Goal: Task Accomplishment & Management: Complete application form

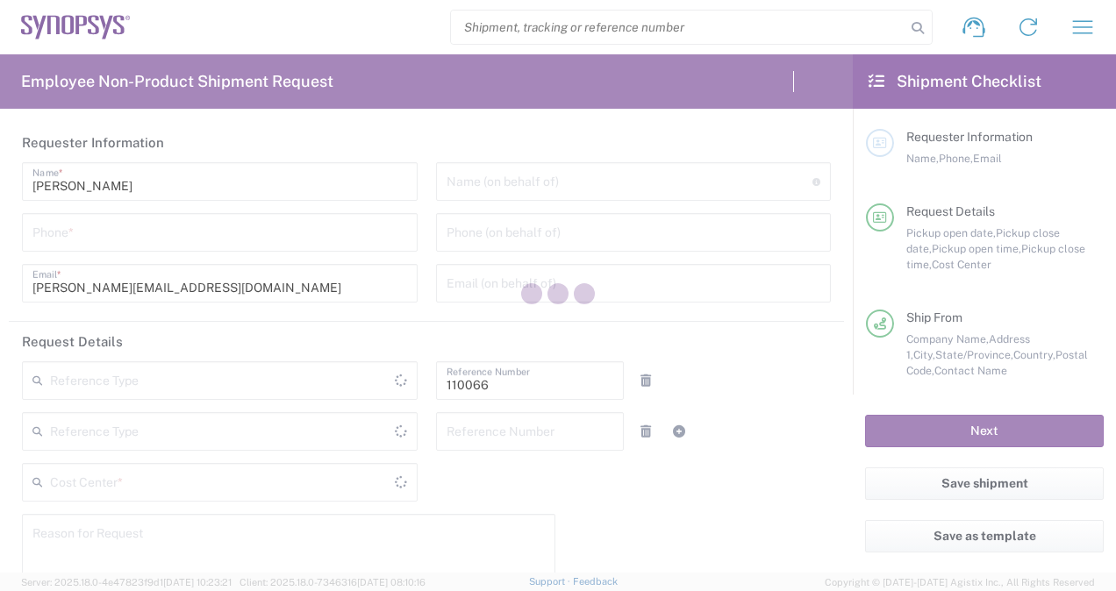
type input "Department"
type input "US01, CIO, IT, ESS2 110066"
type input "[US_STATE]"
type input "[GEOGRAPHIC_DATA]"
type input "Delivered at Place"
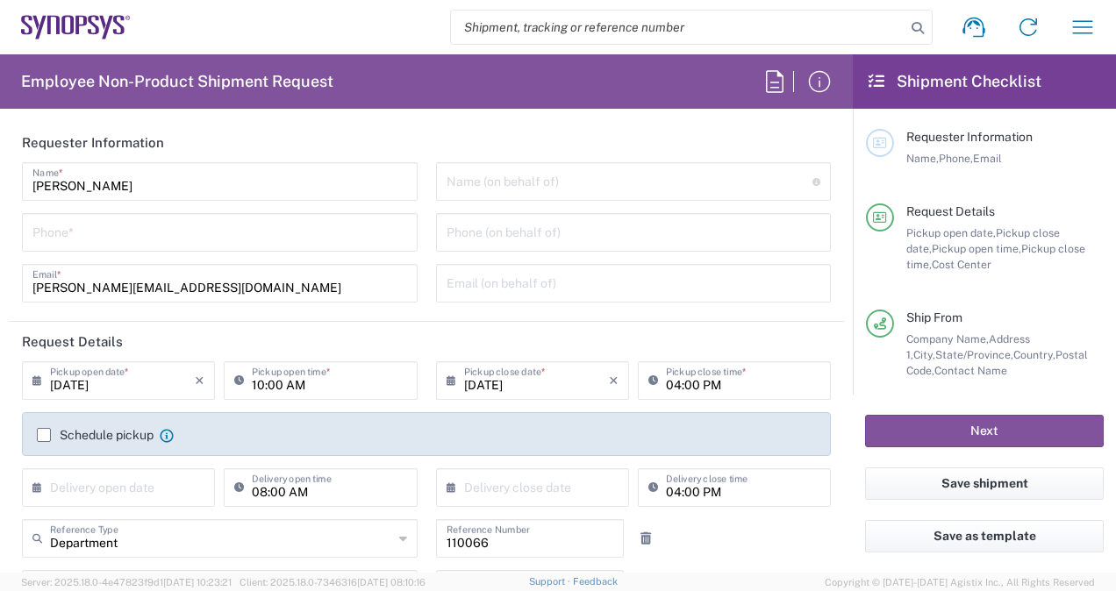
type input "[GEOGRAPHIC_DATA]"
type input "Headquarters USSV"
click at [214, 248] on div "Phone *" at bounding box center [220, 232] width 396 height 39
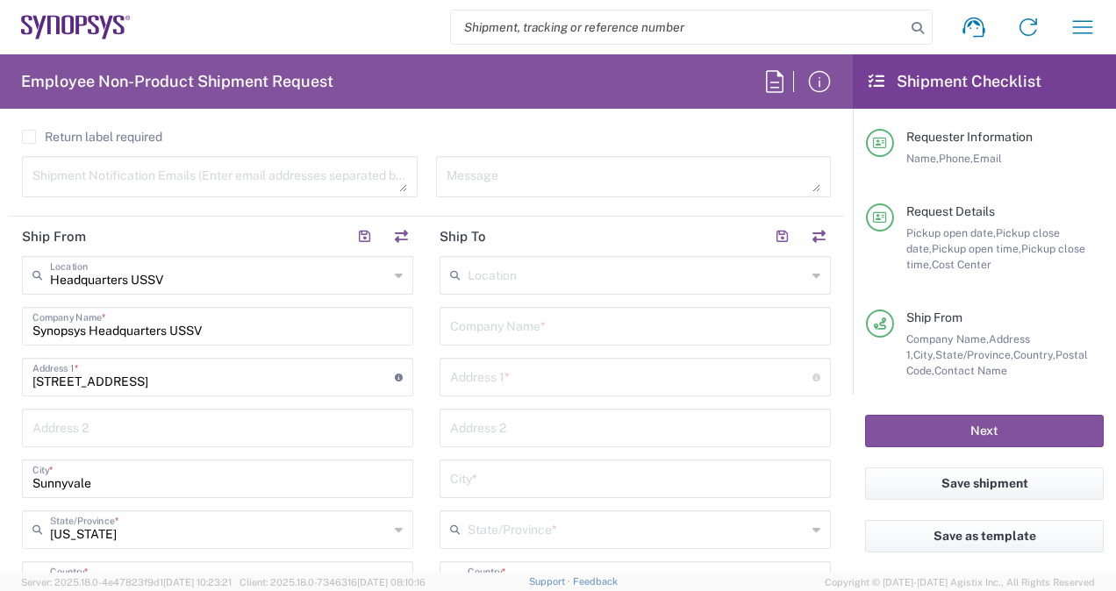
scroll to position [691, 0]
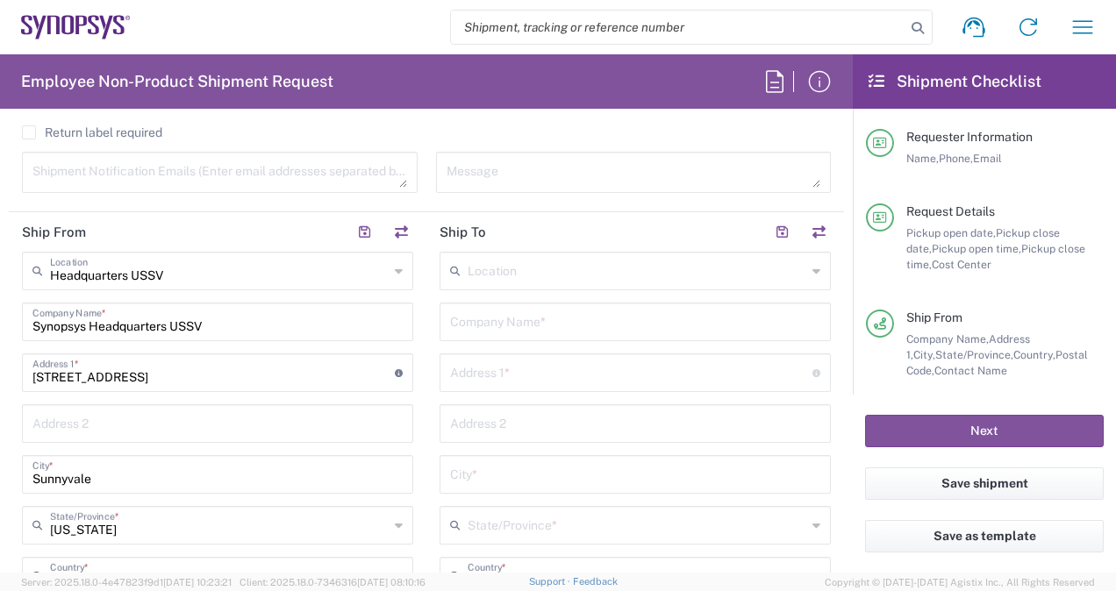
type input "4086486928"
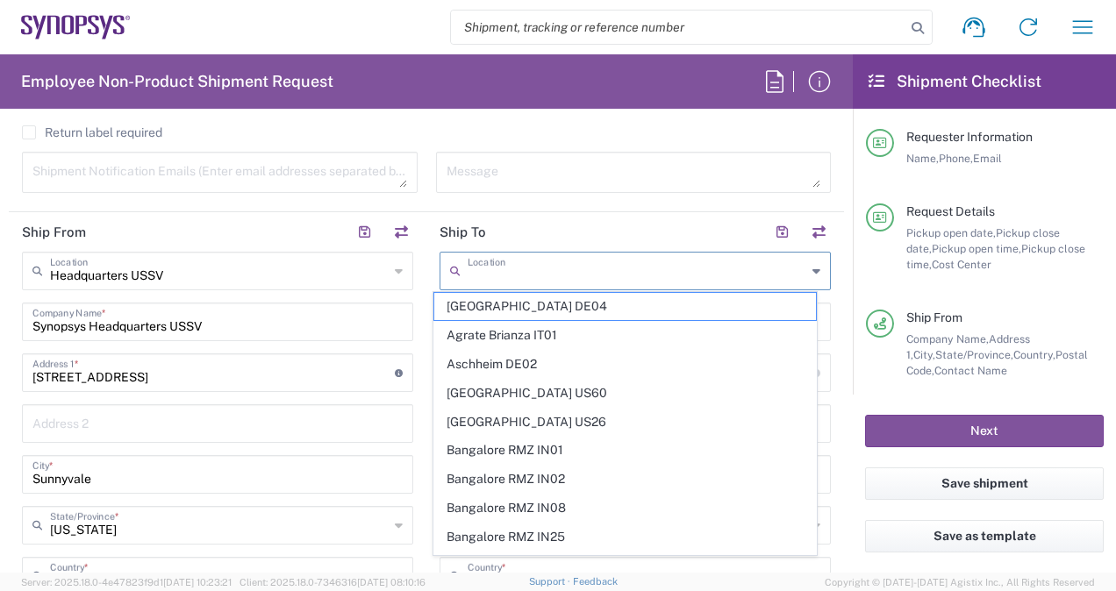
click at [520, 256] on input "text" at bounding box center [636, 269] width 339 height 31
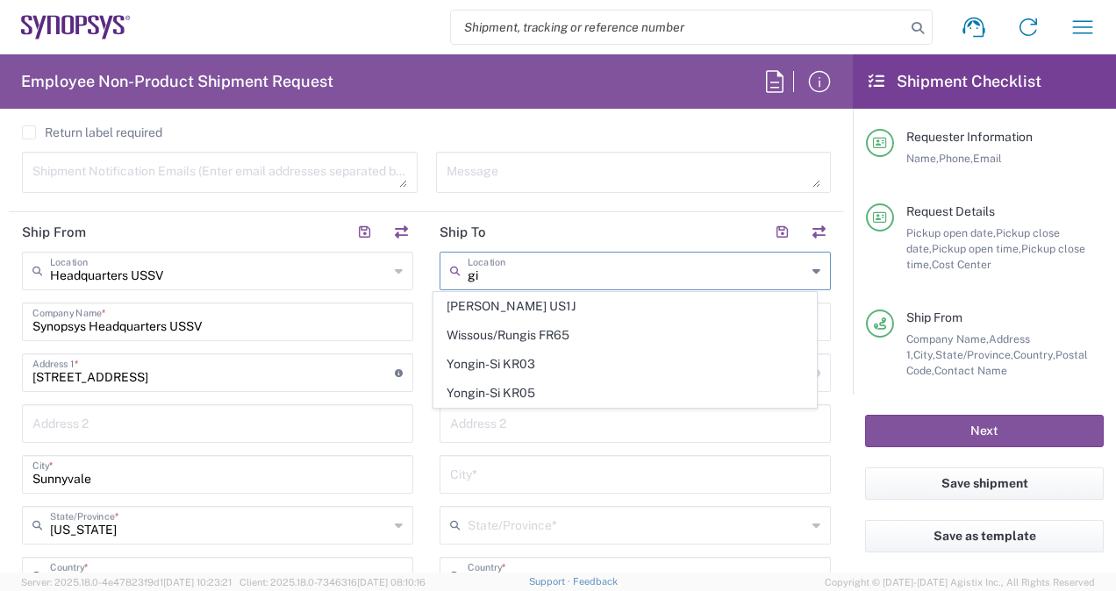
scroll to position [0, 0]
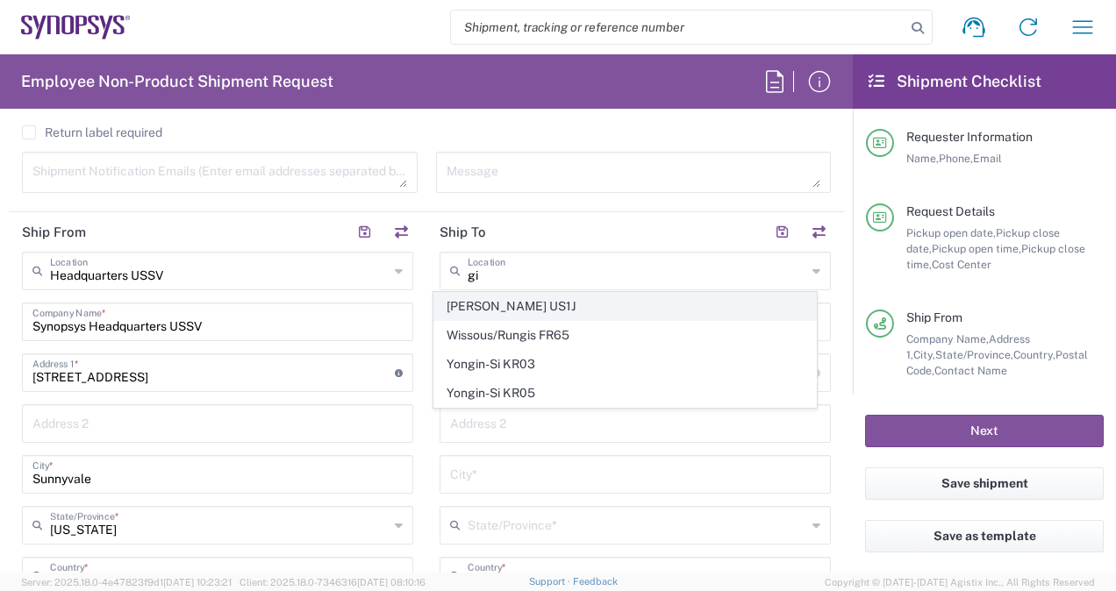
click at [503, 303] on span "[PERSON_NAME] US1J" at bounding box center [624, 306] width 381 height 27
type input "[PERSON_NAME] US1J"
type input "Synopsys Inc"
type input "[STREET_ADDRESS][PERSON_NAME]"
type input "[PERSON_NAME]"
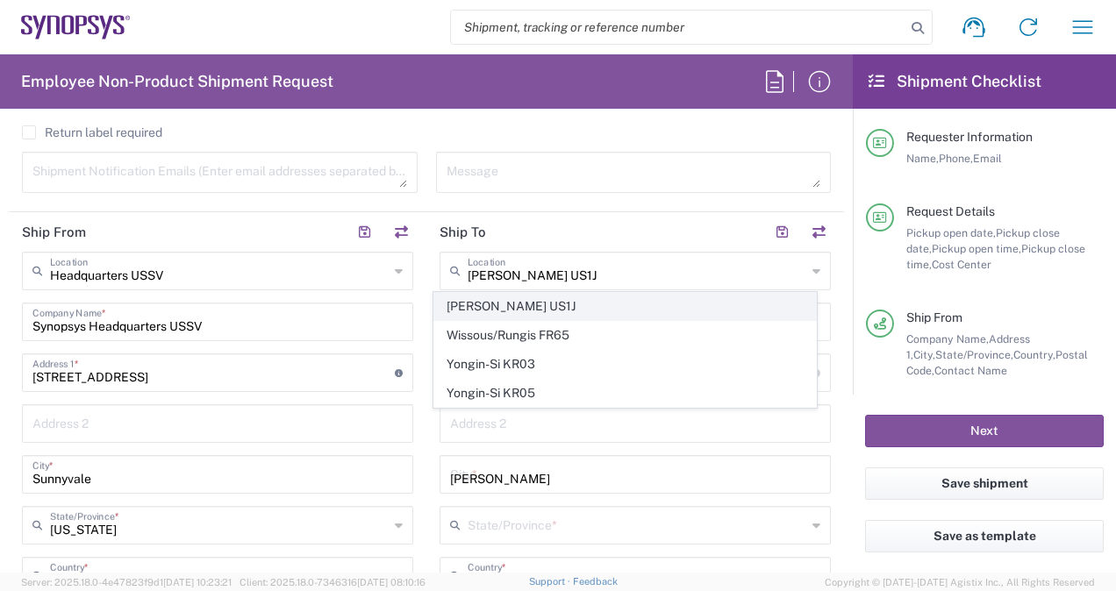
type input "[US_STATE]"
type input "85233"
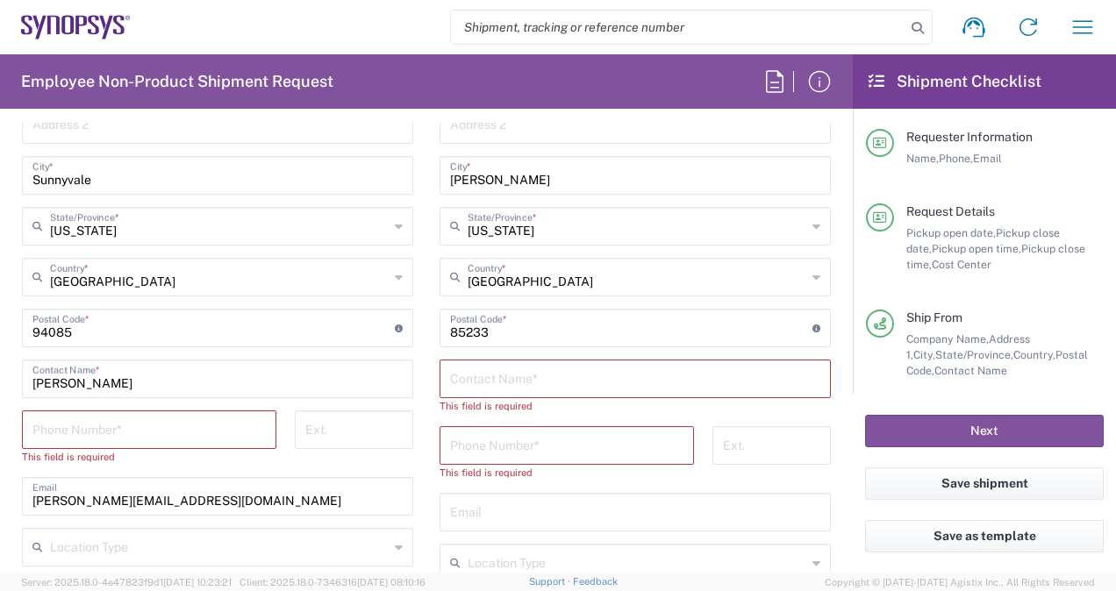
scroll to position [991, 0]
click at [465, 382] on input "text" at bounding box center [635, 376] width 370 height 31
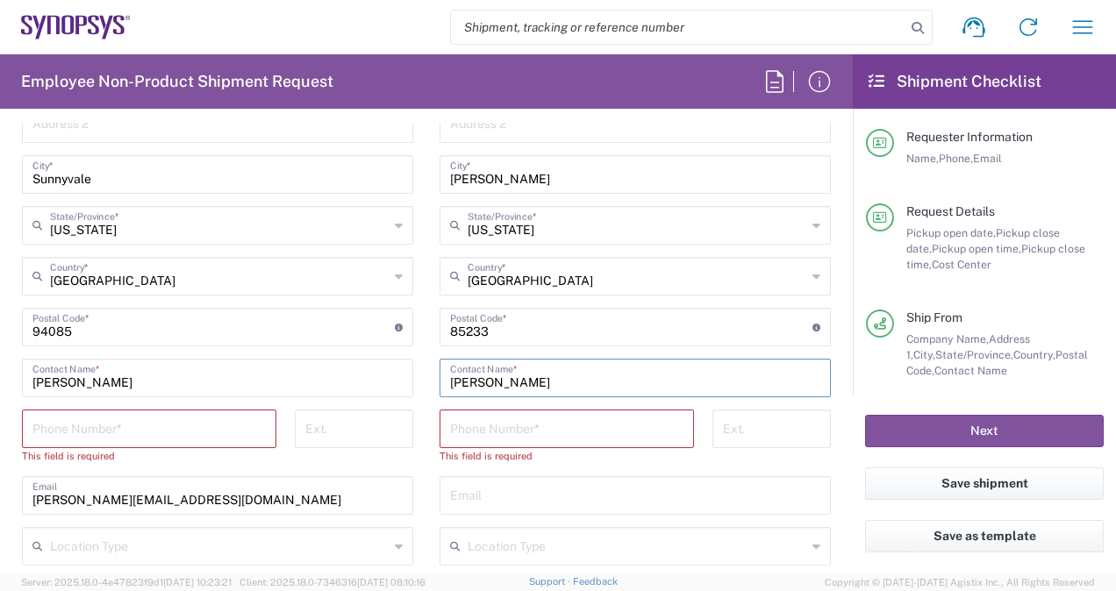
type input "[PERSON_NAME]"
click at [484, 430] on input "tel" at bounding box center [566, 427] width 233 height 31
click at [154, 421] on input "tel" at bounding box center [148, 427] width 233 height 31
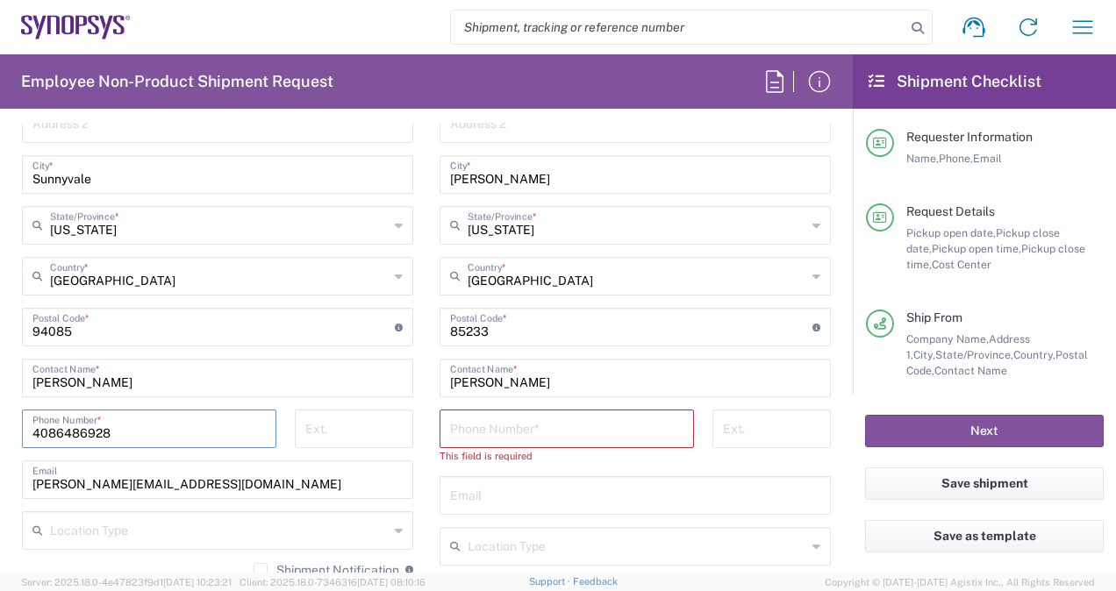
type input "4086486928"
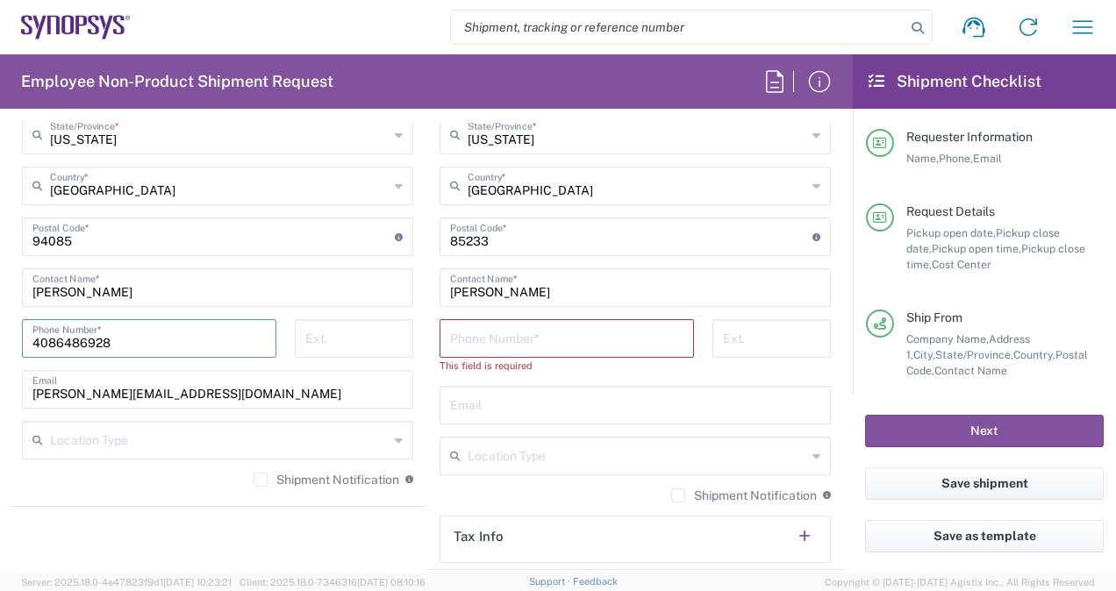
scroll to position [1085, 0]
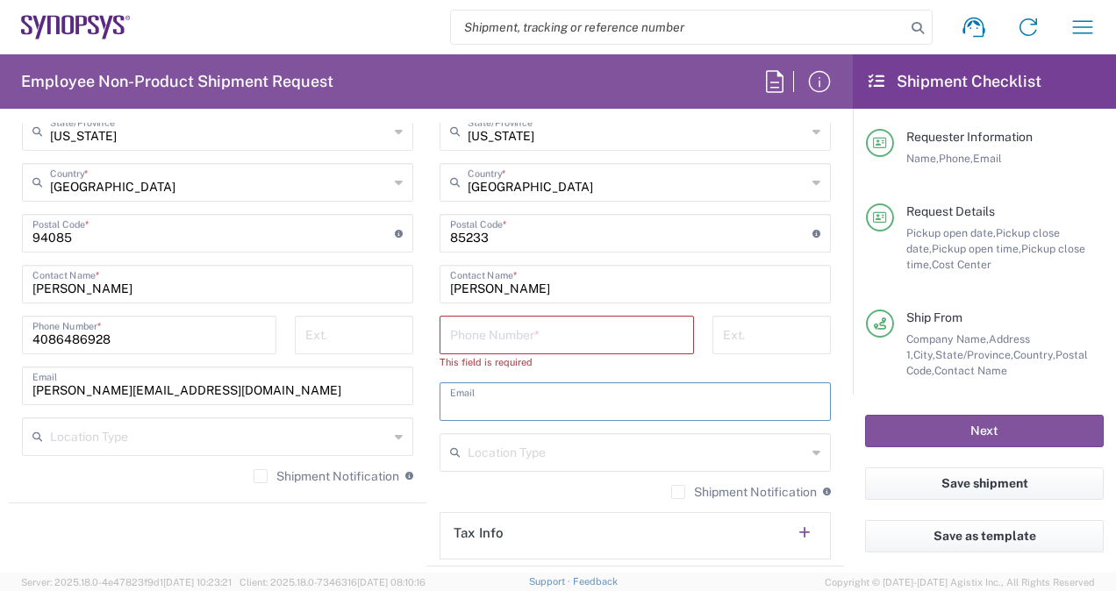
click at [500, 391] on input "text" at bounding box center [635, 400] width 370 height 31
paste input "[PERSON_NAME][EMAIL_ADDRESS][DOMAIN_NAME]"
type input "[PERSON_NAME][EMAIL_ADDRESS][DOMAIN_NAME]"
click at [554, 265] on div "[PERSON_NAME] Contact Name *" at bounding box center [634, 284] width 391 height 39
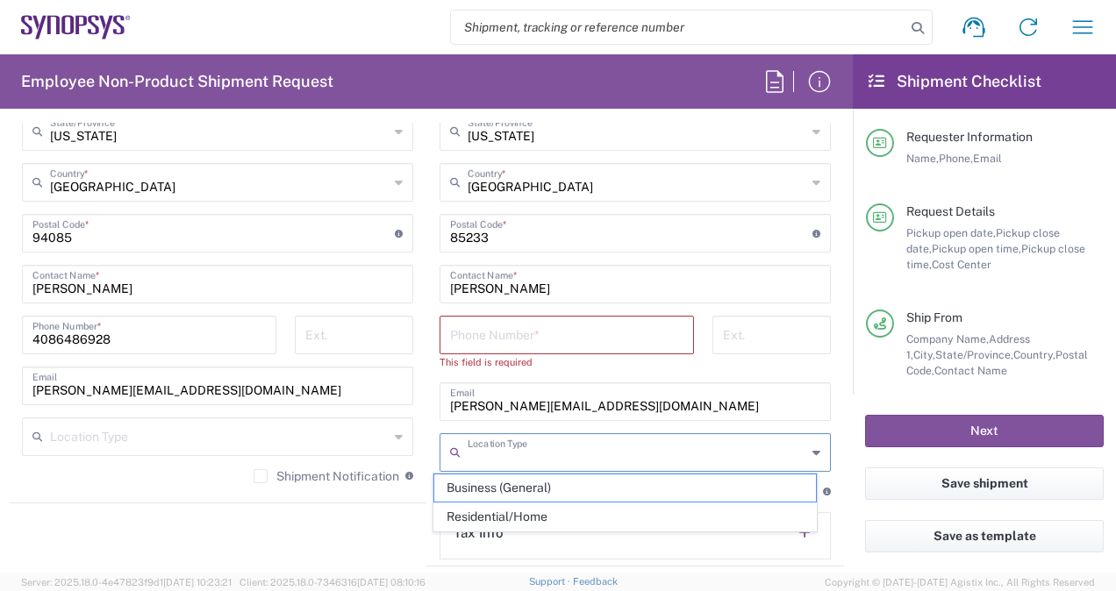
click at [524, 443] on input "text" at bounding box center [636, 451] width 339 height 31
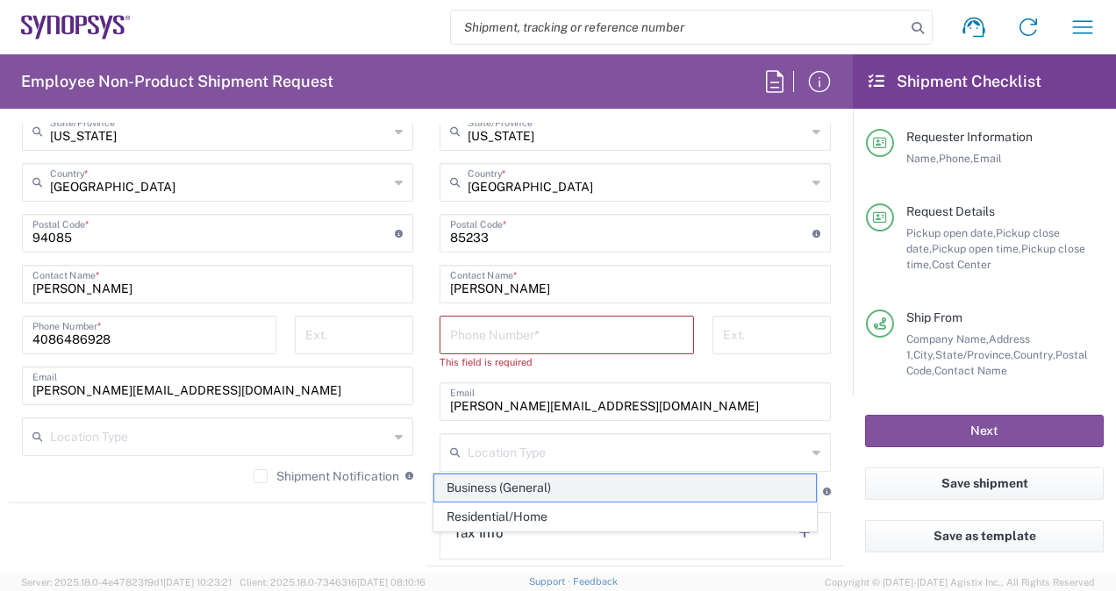
click at [512, 489] on span "Business (General)" at bounding box center [624, 487] width 381 height 27
type input "Business (General)"
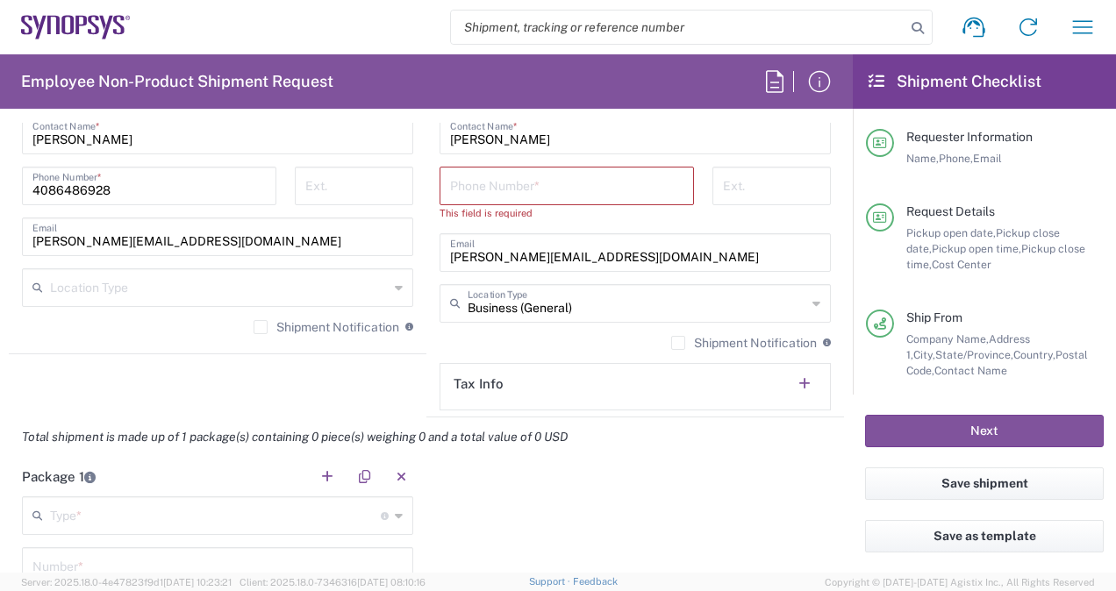
scroll to position [1234, 0]
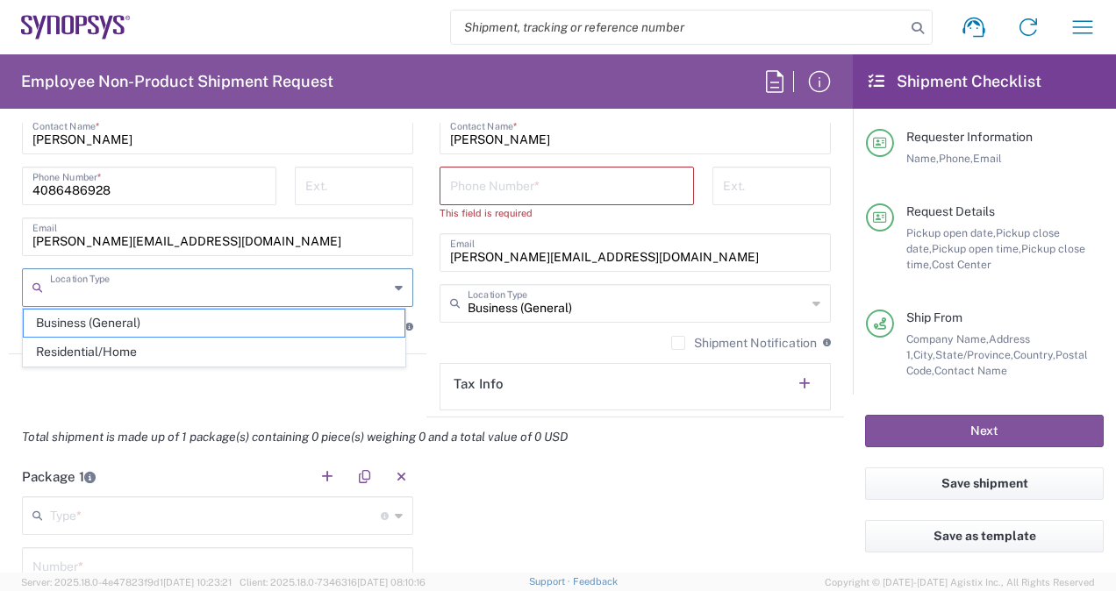
click at [353, 284] on input "text" at bounding box center [219, 286] width 339 height 31
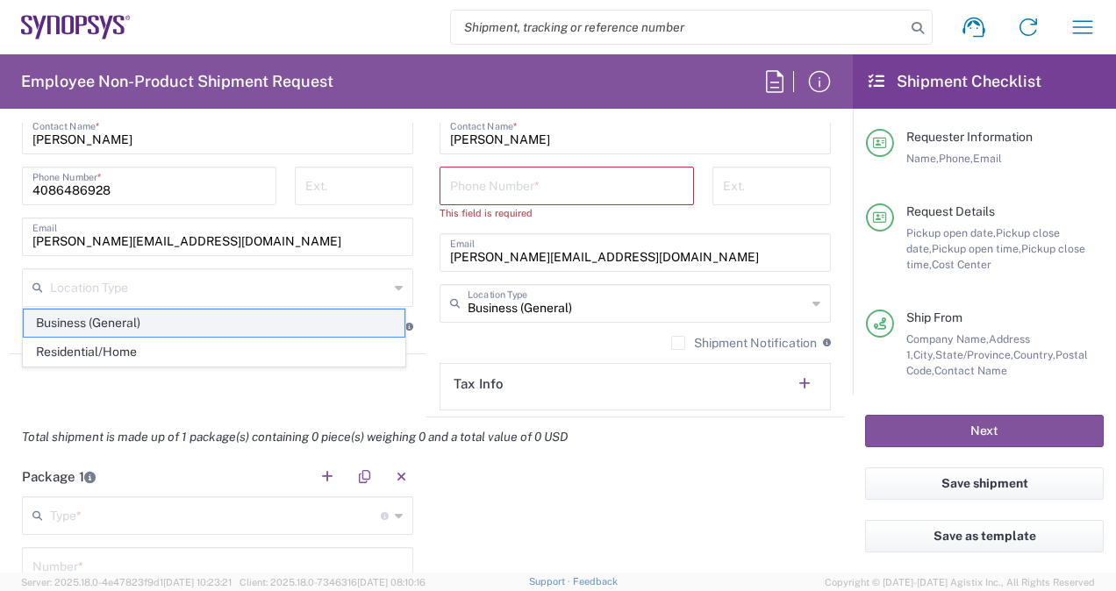
click at [313, 321] on span "Business (General)" at bounding box center [214, 323] width 381 height 27
type input "Business (General)"
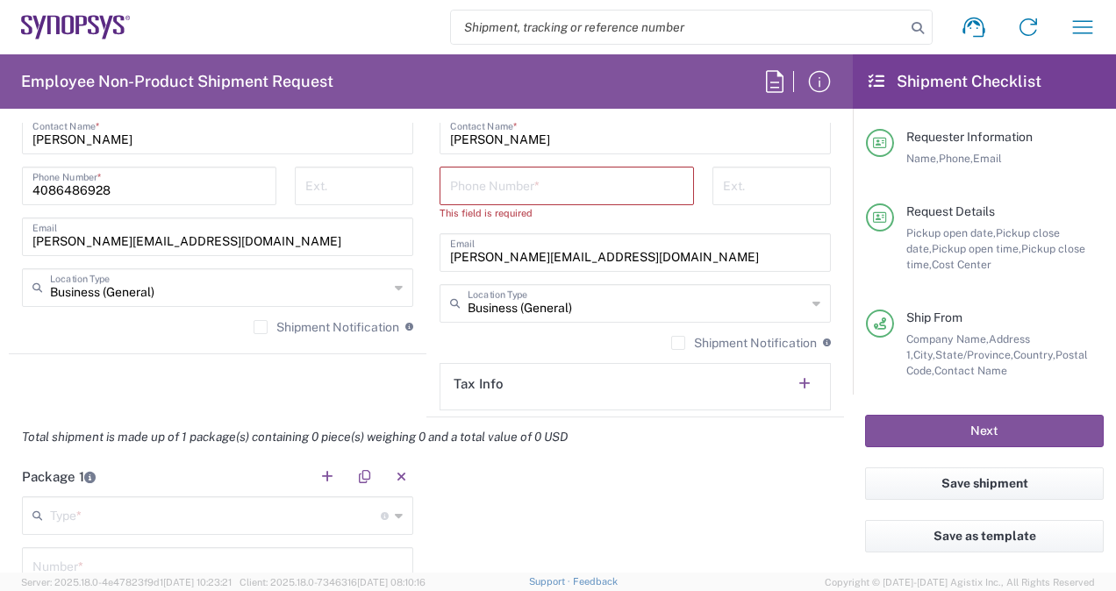
click at [205, 353] on agx-shipment-stop-widget "Ship From Headquarters USSV Location Headquarters [GEOGRAPHIC_DATA] Agrate Bria…" at bounding box center [217, 43] width 417 height 748
click at [270, 323] on label "Shipment Notification" at bounding box center [326, 327] width 146 height 14
click at [260, 327] on input "Shipment Notification" at bounding box center [260, 327] width 0 height 0
click at [517, 381] on header "Tax Info" at bounding box center [634, 383] width 389 height 39
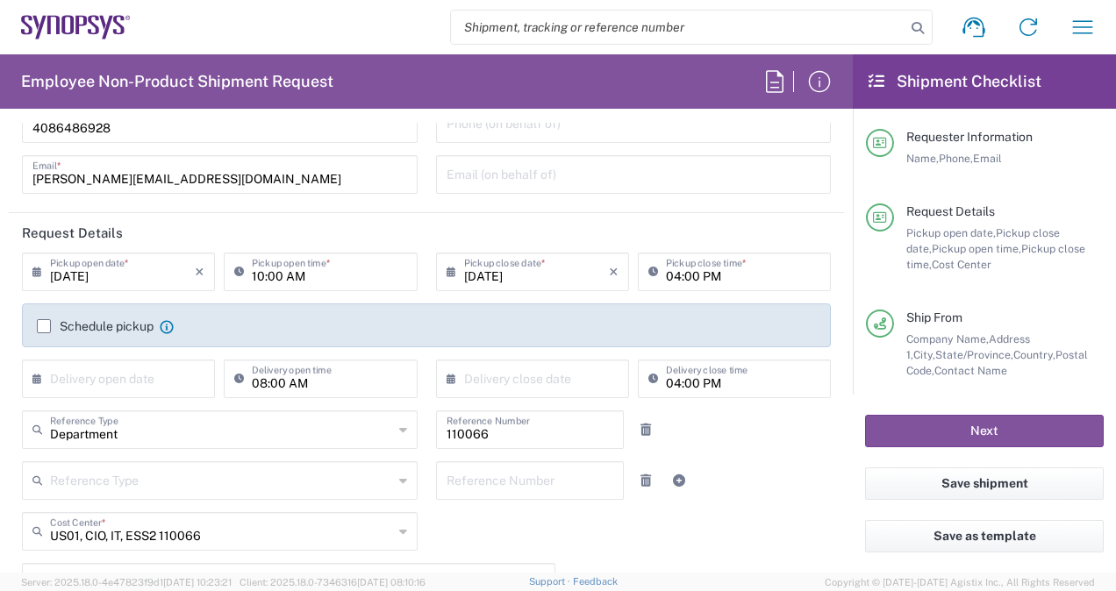
scroll to position [0, 0]
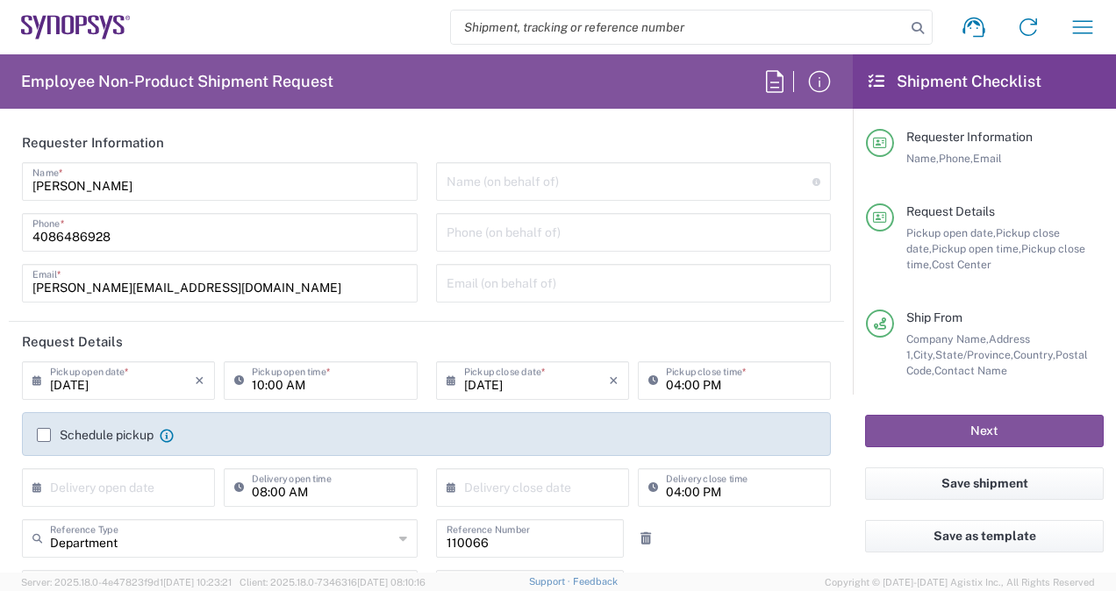
click at [597, 589] on div "Support Feedback" at bounding box center [573, 583] width 89 height 18
click at [597, 590] on agx-app-version "Server: 2025.18.0-4e47823f9d1 [DATE] 10:23:21 Client: 2025.18.0-7346316 [DATE] …" at bounding box center [558, 582] width 1116 height 18
click at [523, 274] on input "text" at bounding box center [633, 282] width 374 height 31
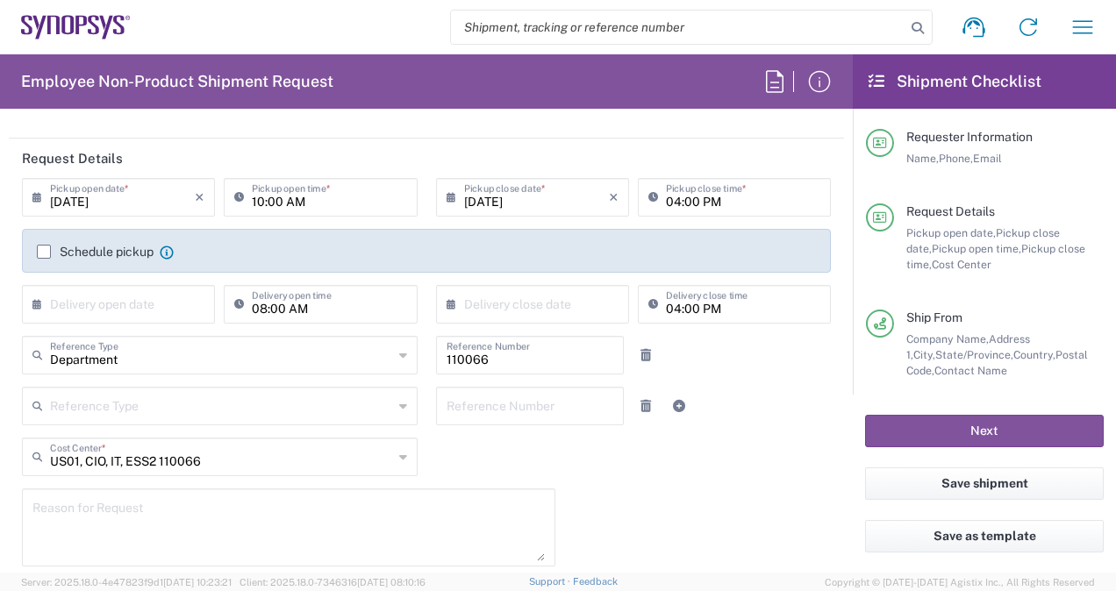
scroll to position [200, 0]
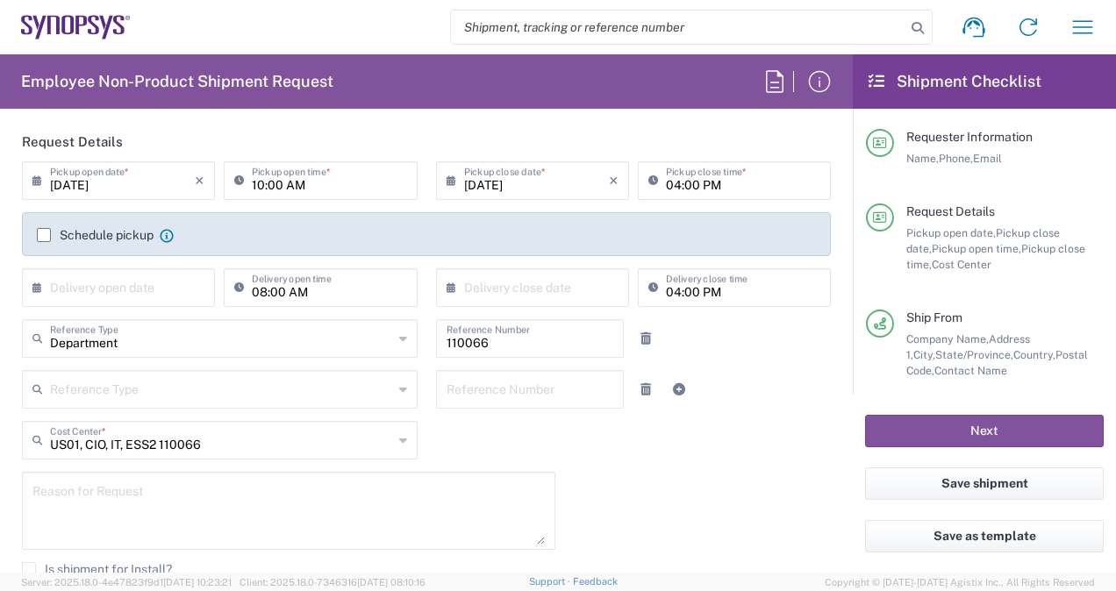
click at [815, 345] on div "Department Reference Type Department Customer Ref Invoice Number Purchase Order…" at bounding box center [426, 344] width 827 height 51
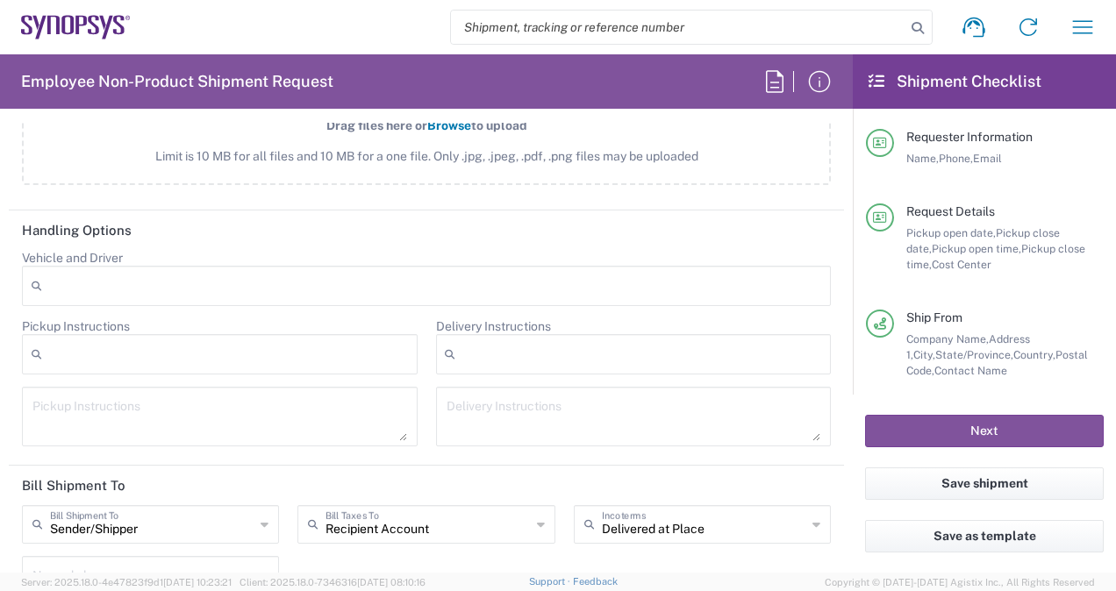
scroll to position [1758, 0]
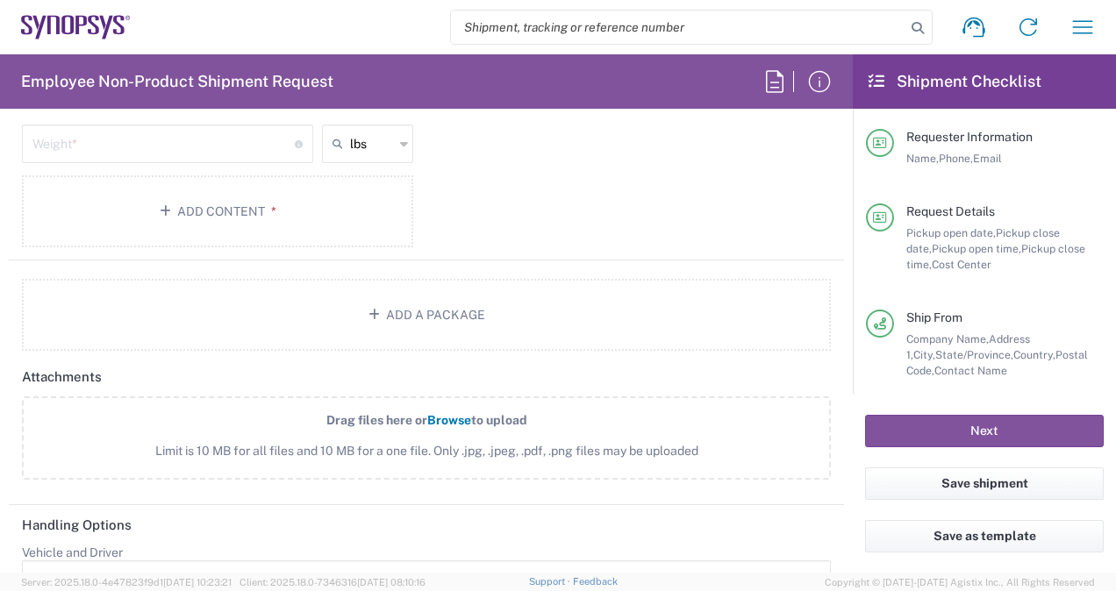
click at [831, 221] on form "Requester Information [PERSON_NAME] Name * [PHONE_NUMBER] Phone * [PERSON_NAME]…" at bounding box center [426, 348] width 852 height 450
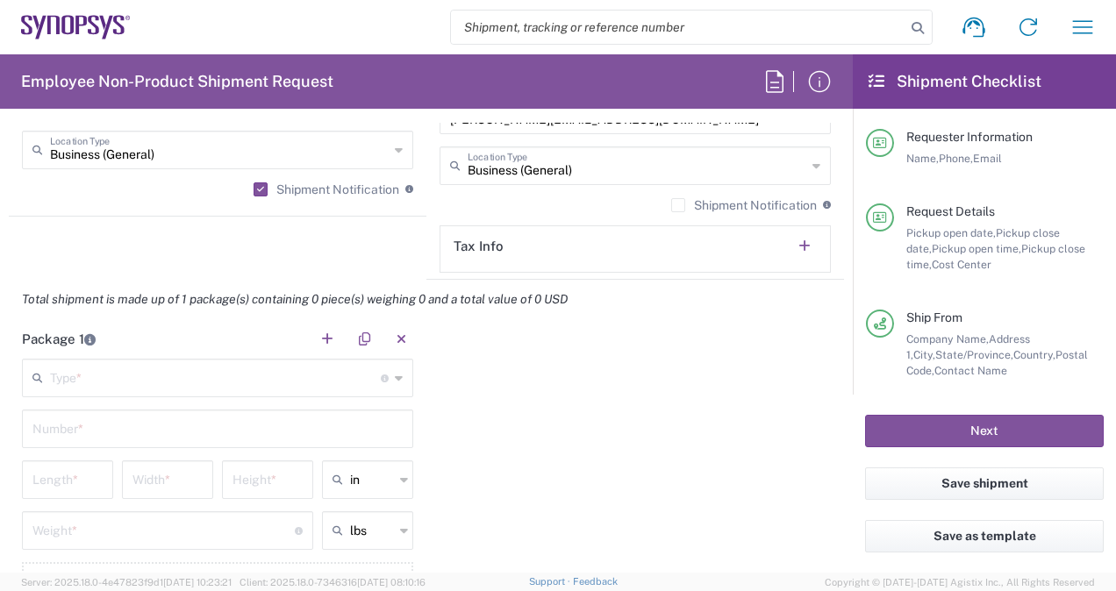
scroll to position [1371, 0]
click at [247, 384] on input "text" at bounding box center [215, 377] width 331 height 31
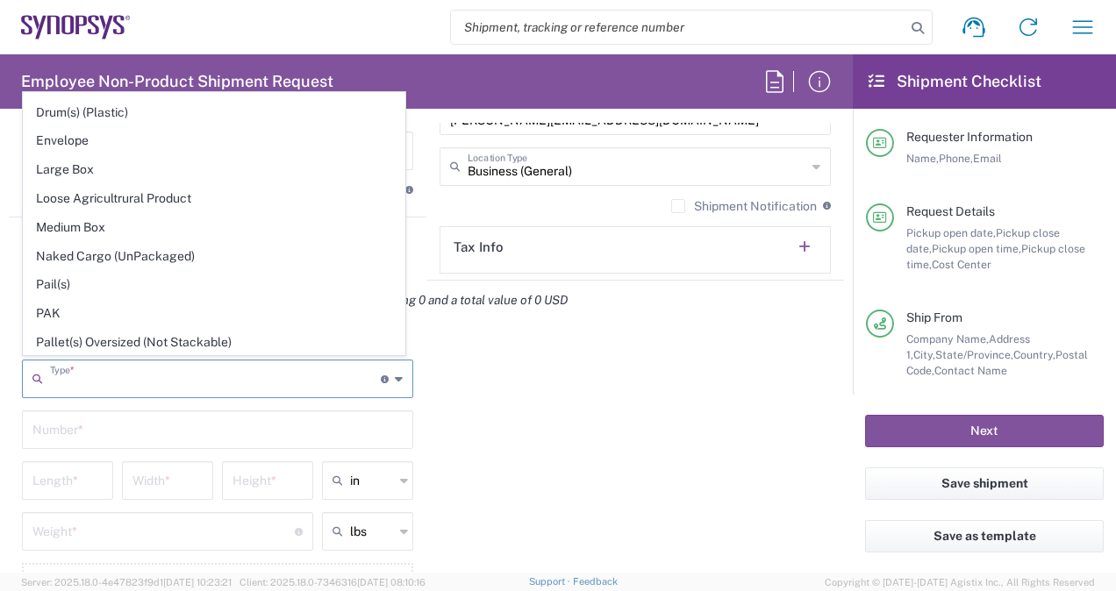
scroll to position [483, 0]
click at [167, 225] on span "Medium Box" at bounding box center [214, 227] width 381 height 27
type input "Medium Box"
type input "13"
type input "11.5"
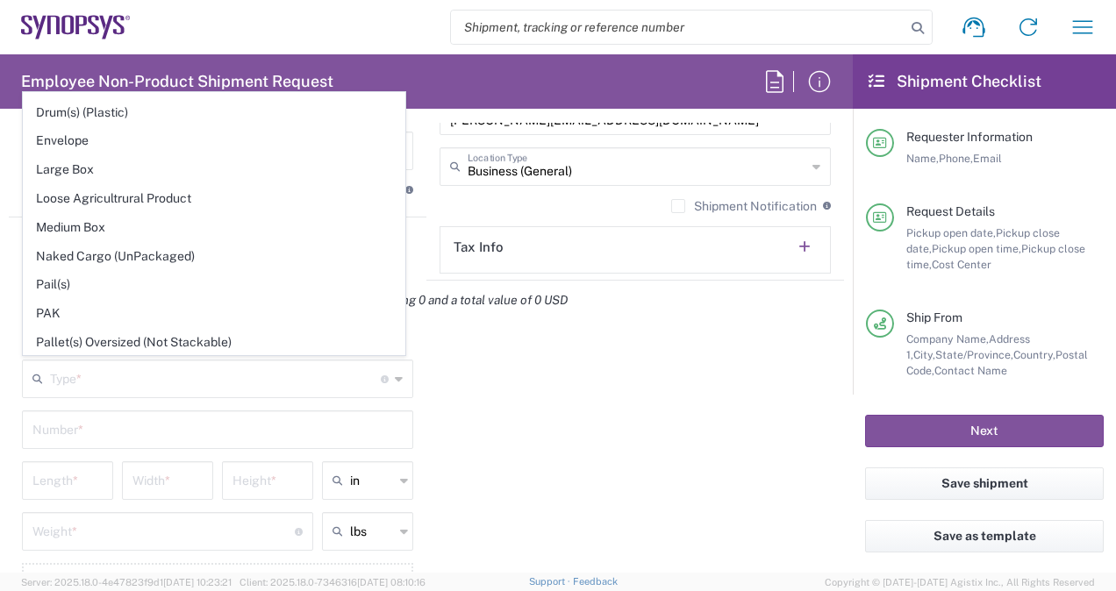
type input "2.5"
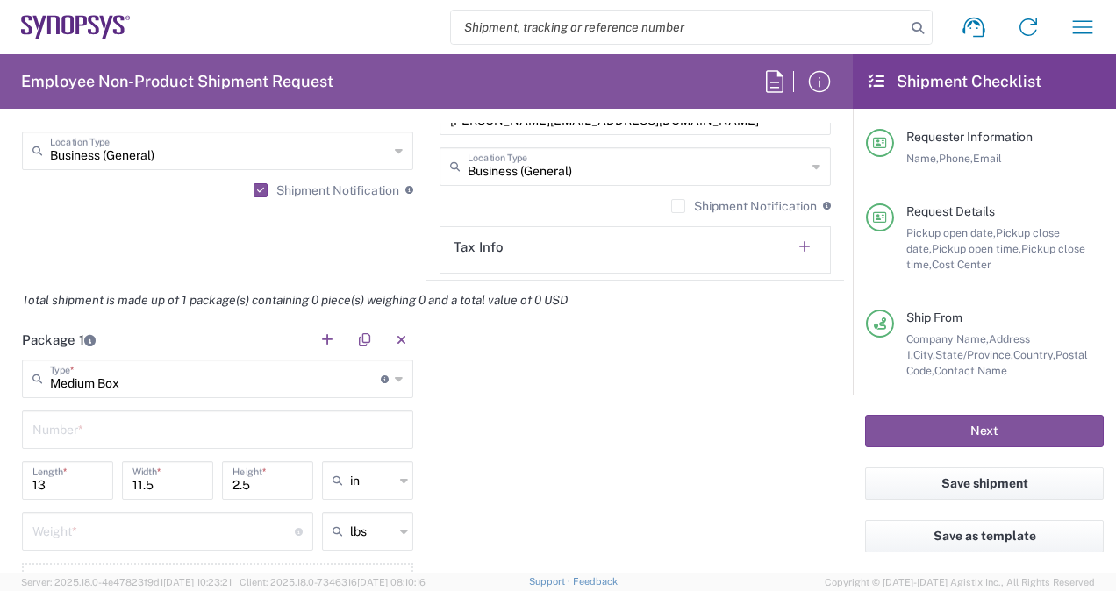
click at [146, 431] on input "text" at bounding box center [217, 428] width 370 height 31
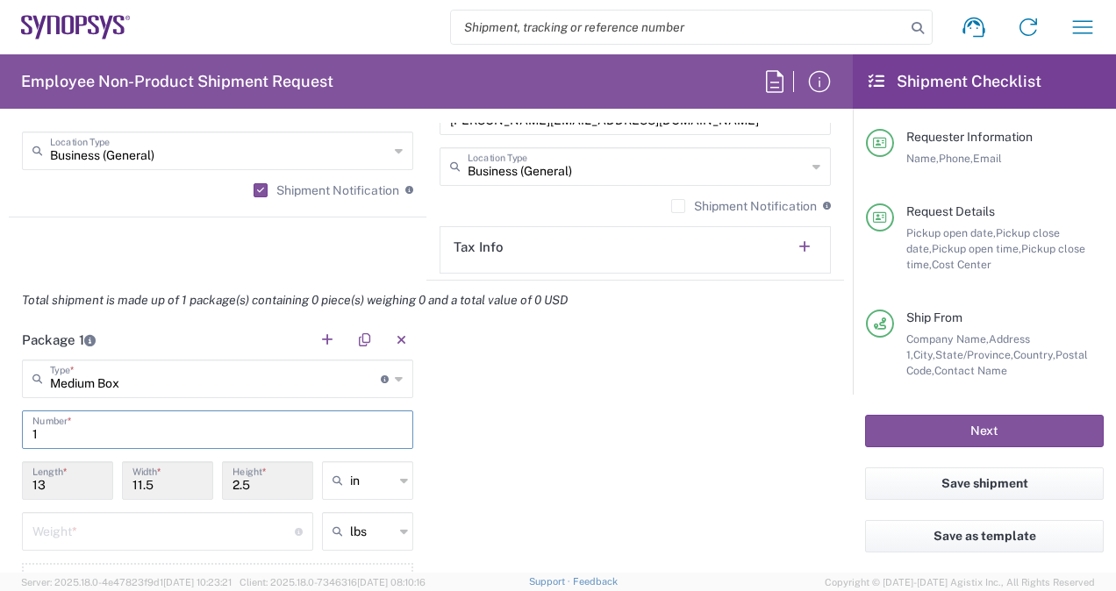
type input "1"
click at [460, 428] on div "Package 1 Medium Box Type * Material used to package goods Bale(s) Basket(s) Bo…" at bounding box center [426, 484] width 835 height 328
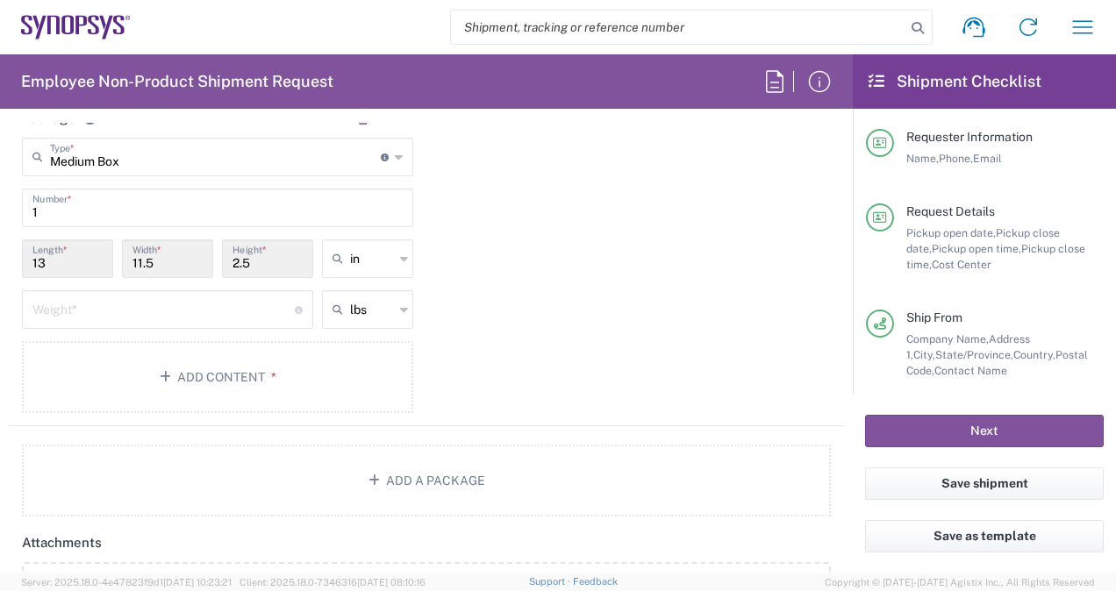
scroll to position [1594, 0]
click at [199, 307] on input "number" at bounding box center [163, 307] width 262 height 31
type input "10"
click at [518, 282] on div "Package 1 Medium Box Type * Material used to package goods Bale(s) Basket(s) Bo…" at bounding box center [426, 261] width 835 height 328
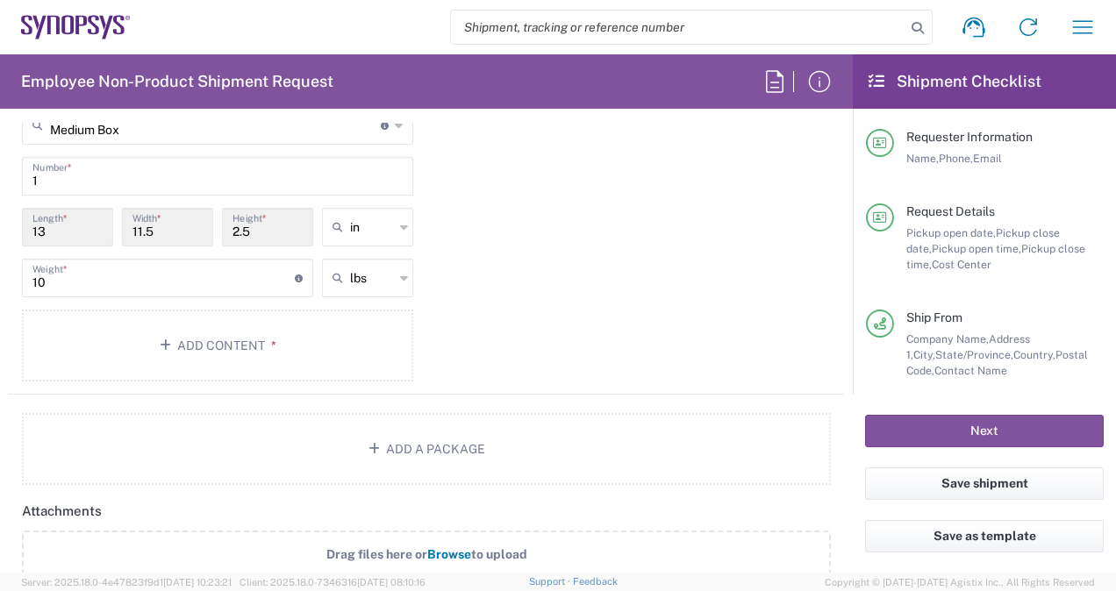
scroll to position [1625, 0]
click at [261, 354] on button "Add Content *" at bounding box center [217, 345] width 391 height 72
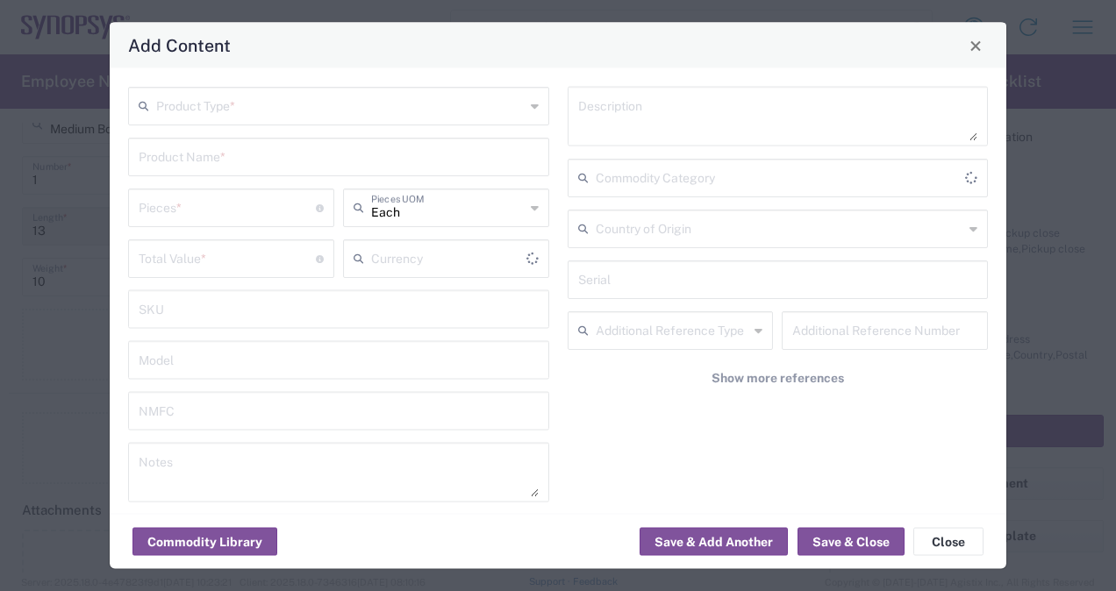
click at [272, 111] on input "text" at bounding box center [340, 104] width 368 height 31
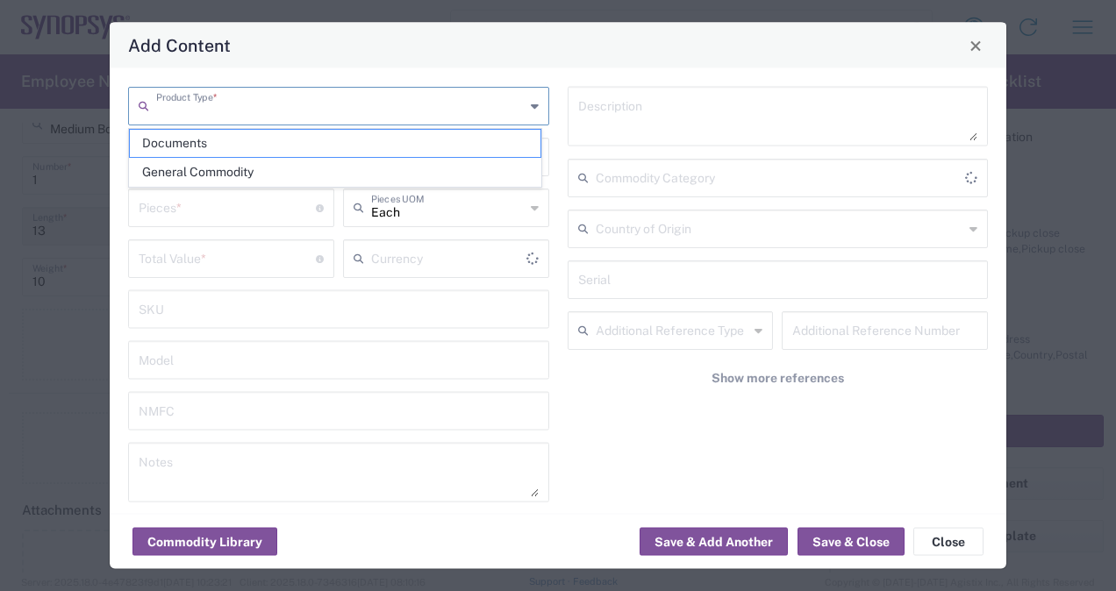
type input "US Dollar"
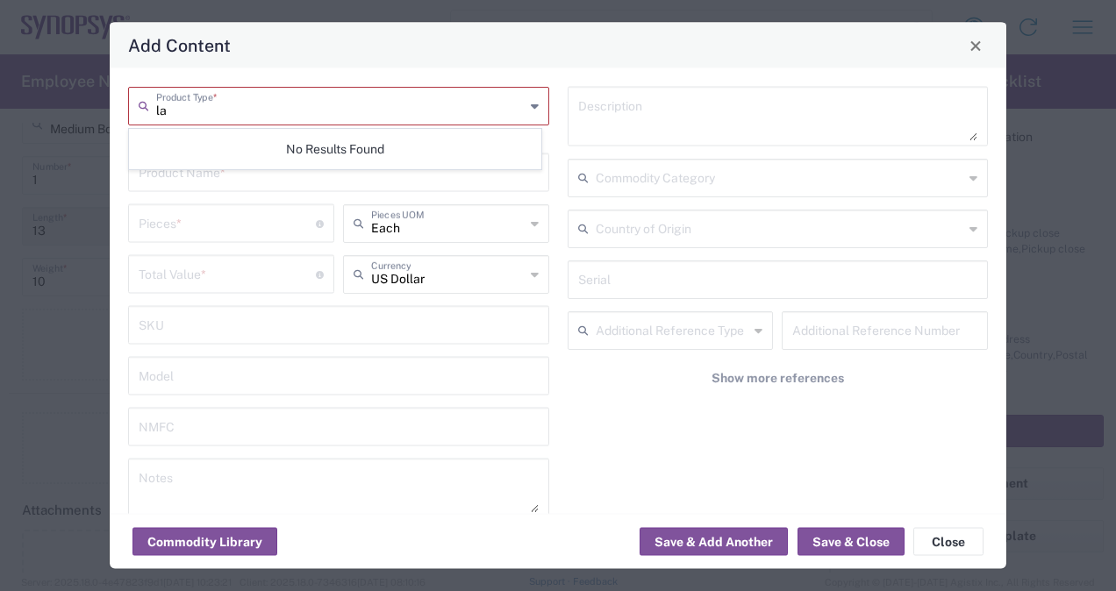
type input "l"
click at [338, 77] on div "Product Type * This field is required Product Name * Pieces * Number of pieces …" at bounding box center [558, 291] width 896 height 446
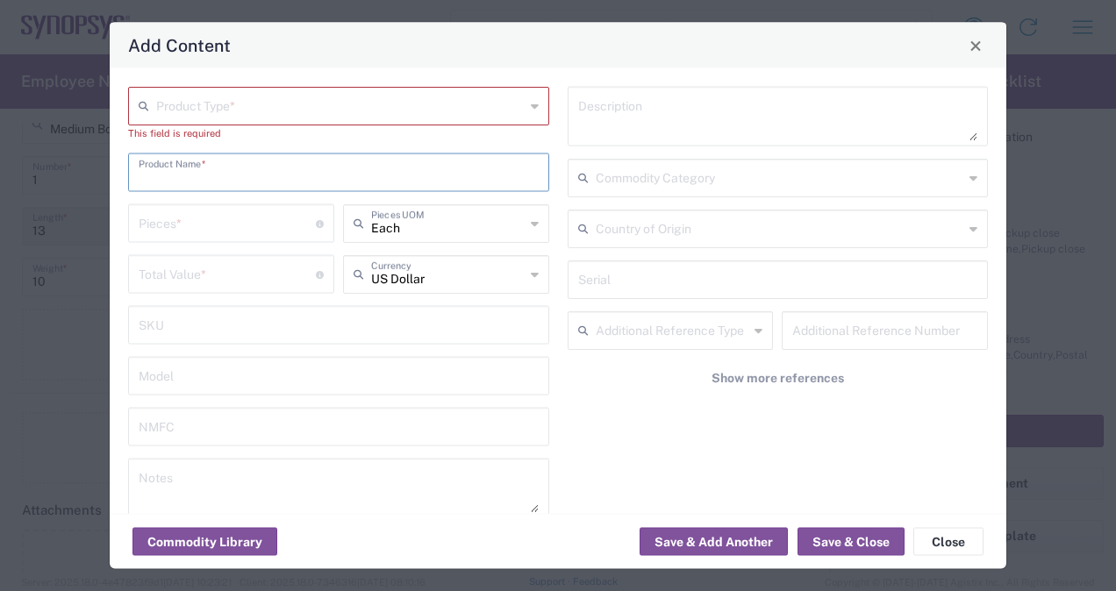
click at [293, 170] on input "text" at bounding box center [339, 171] width 400 height 31
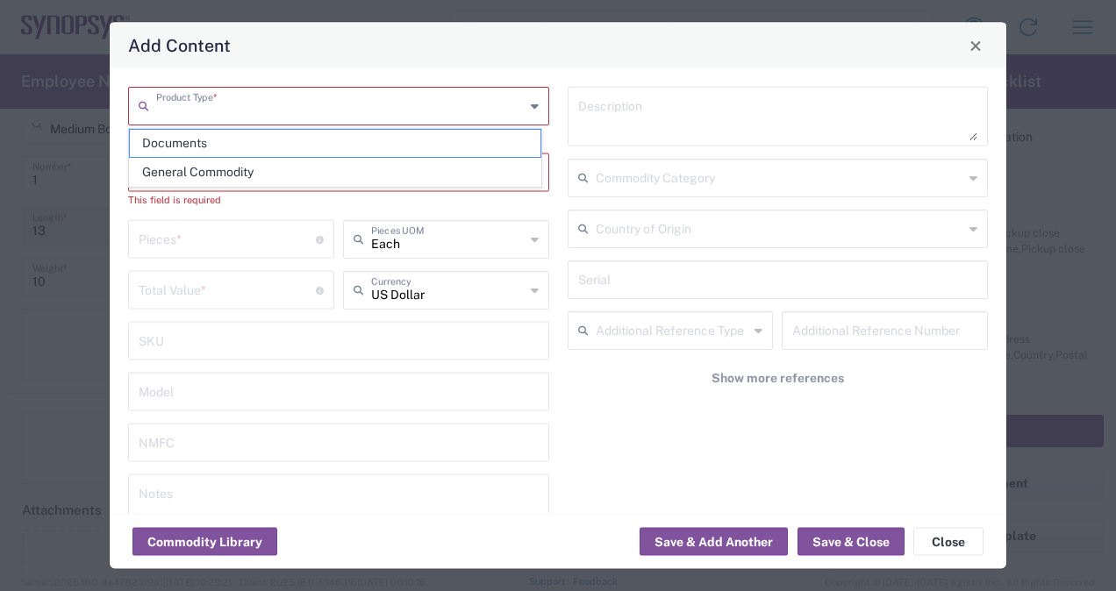
click at [325, 102] on input "text" at bounding box center [340, 104] width 368 height 31
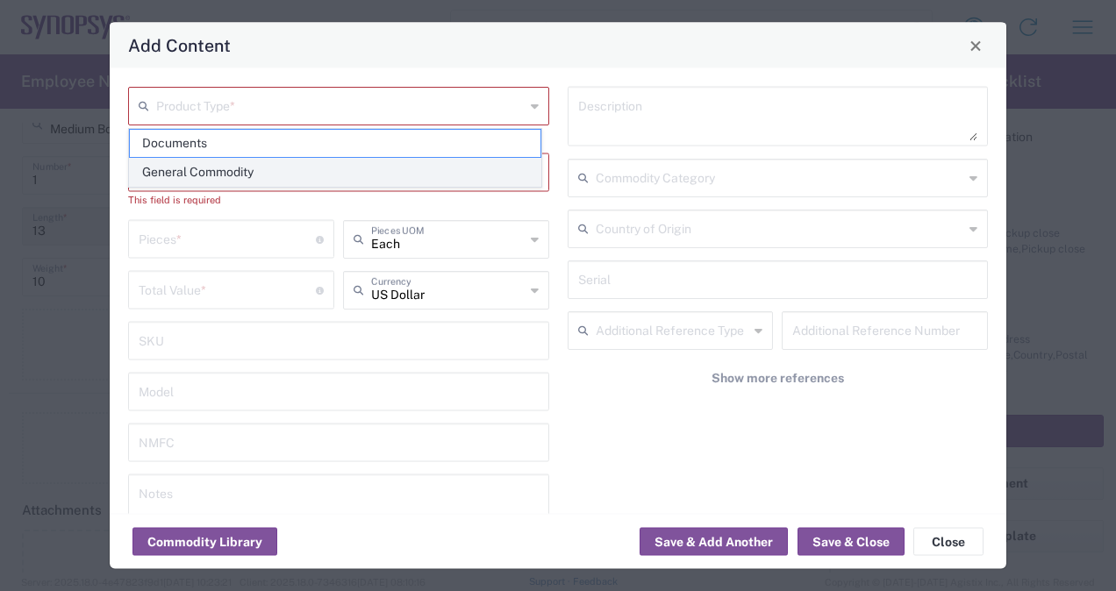
click at [296, 170] on span "General Commodity" at bounding box center [335, 172] width 410 height 27
type input "General Commodity"
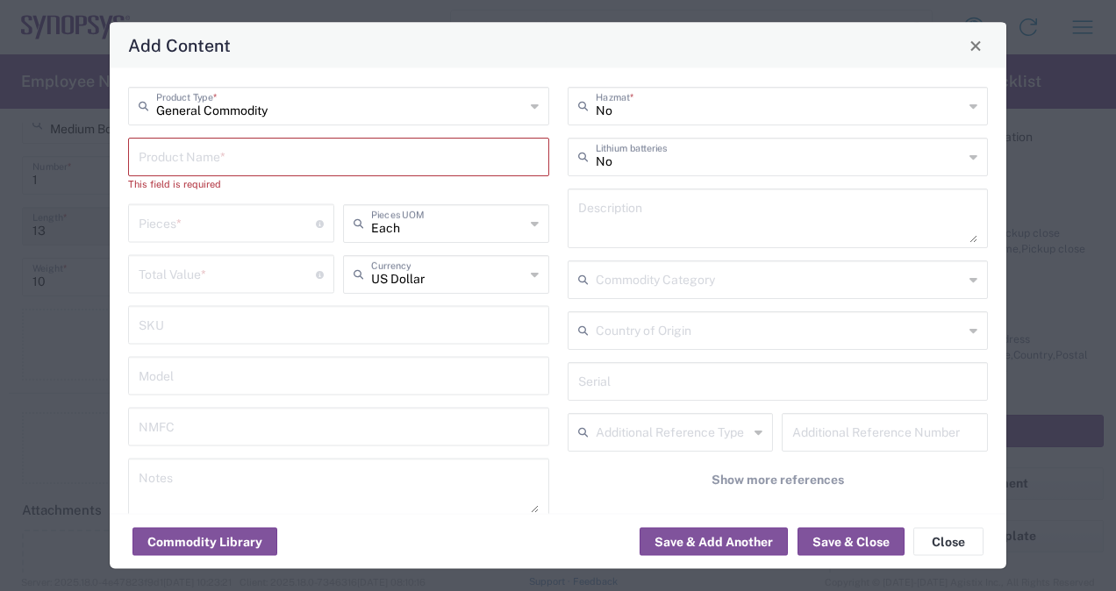
click at [296, 170] on input "text" at bounding box center [339, 155] width 400 height 31
click at [617, 160] on input "text" at bounding box center [780, 155] width 368 height 31
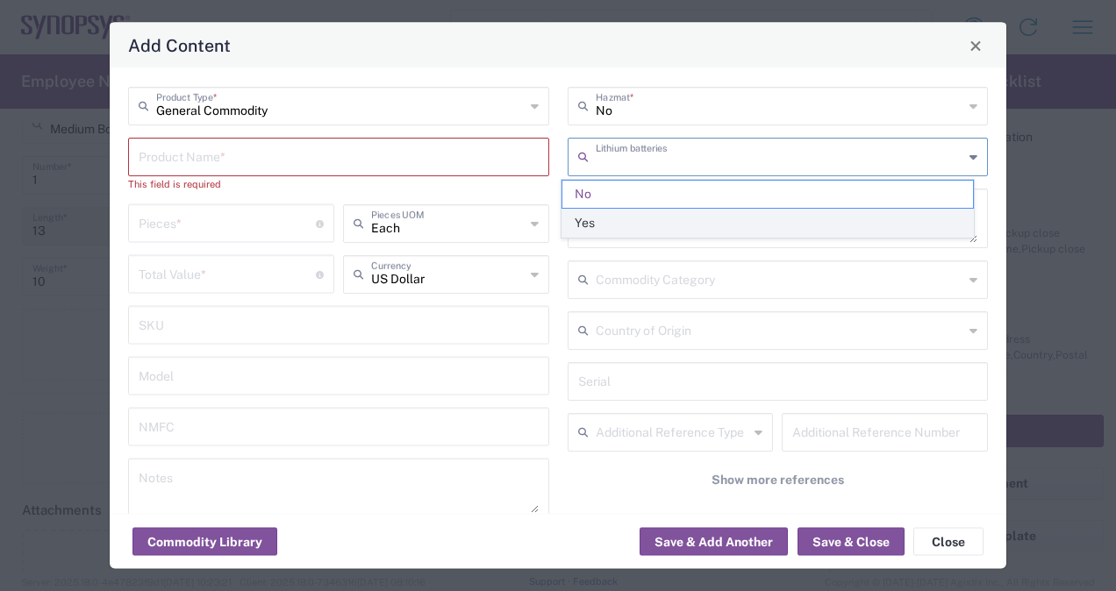
click at [598, 210] on span "Yes" at bounding box center [767, 223] width 410 height 27
type input "Yes"
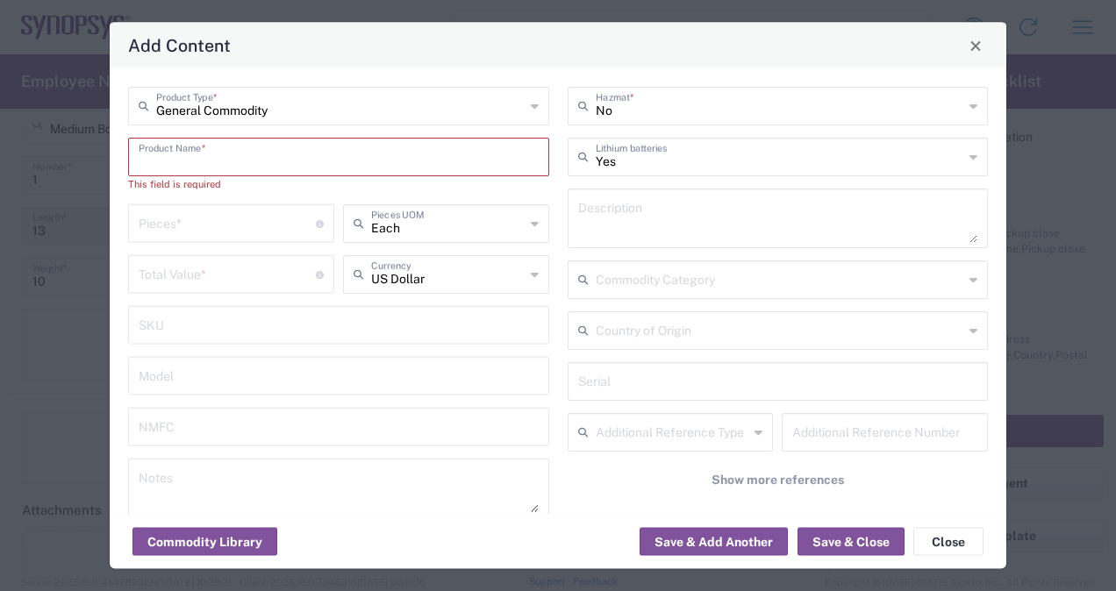
click at [470, 161] on input "text" at bounding box center [339, 155] width 400 height 31
